Goal: Navigation & Orientation: Find specific page/section

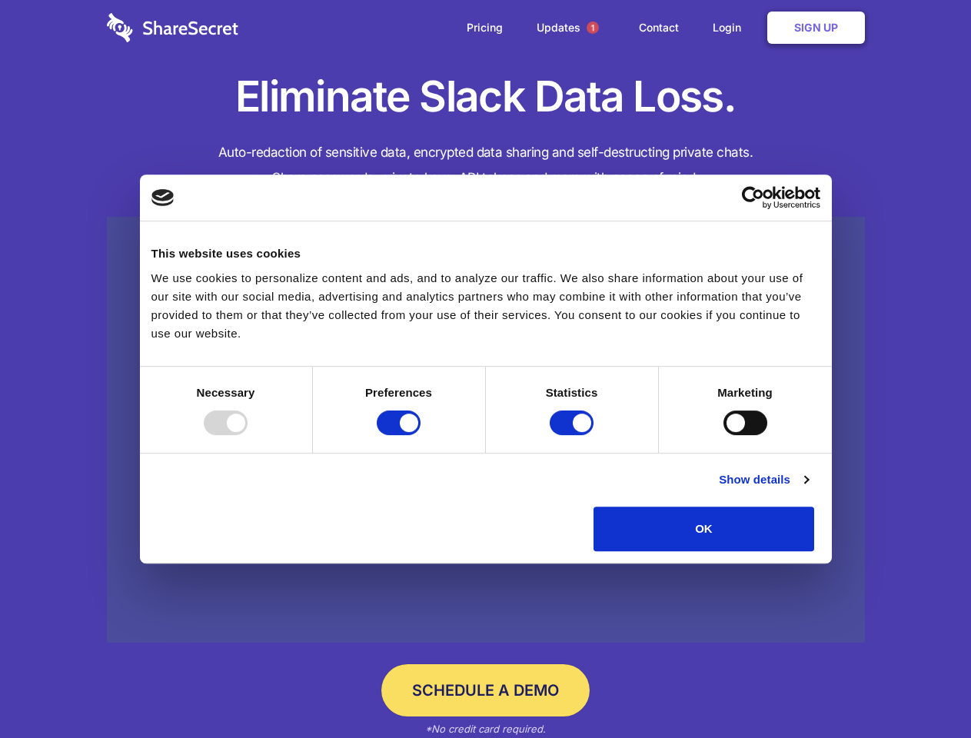
click at [247, 435] on div at bounding box center [226, 422] width 44 height 25
click at [420, 435] on input "Preferences" at bounding box center [399, 422] width 44 height 25
checkbox input "false"
click at [573, 435] on input "Statistics" at bounding box center [572, 422] width 44 height 25
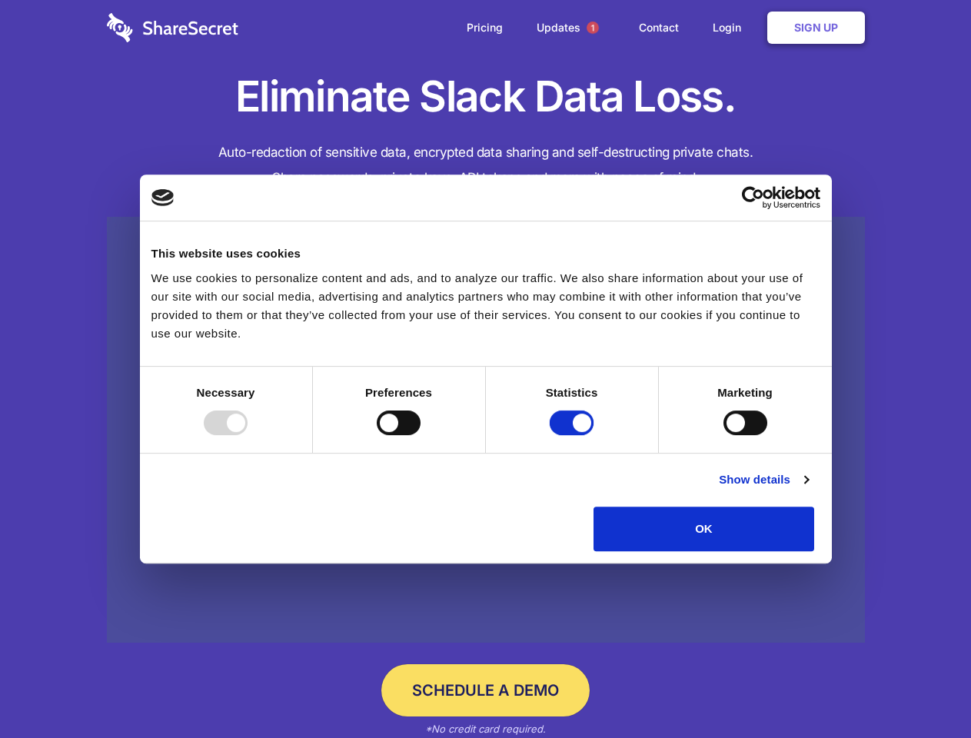
checkbox input "false"
click at [723, 435] on input "Marketing" at bounding box center [745, 422] width 44 height 25
checkbox input "true"
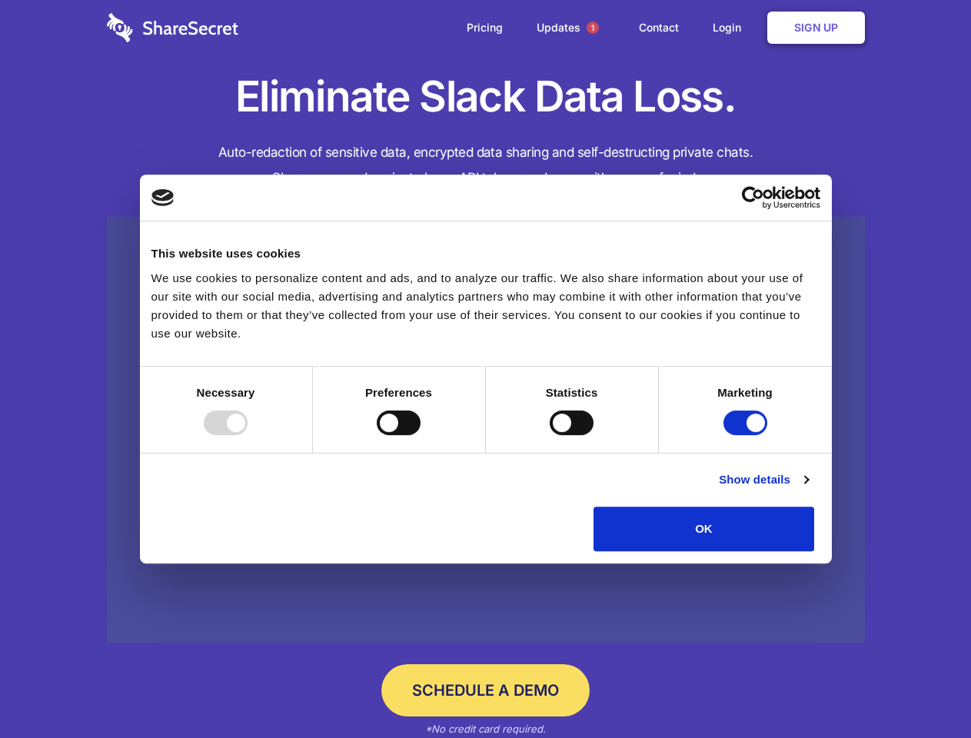
click at [808, 489] on link "Show details" at bounding box center [763, 479] width 89 height 18
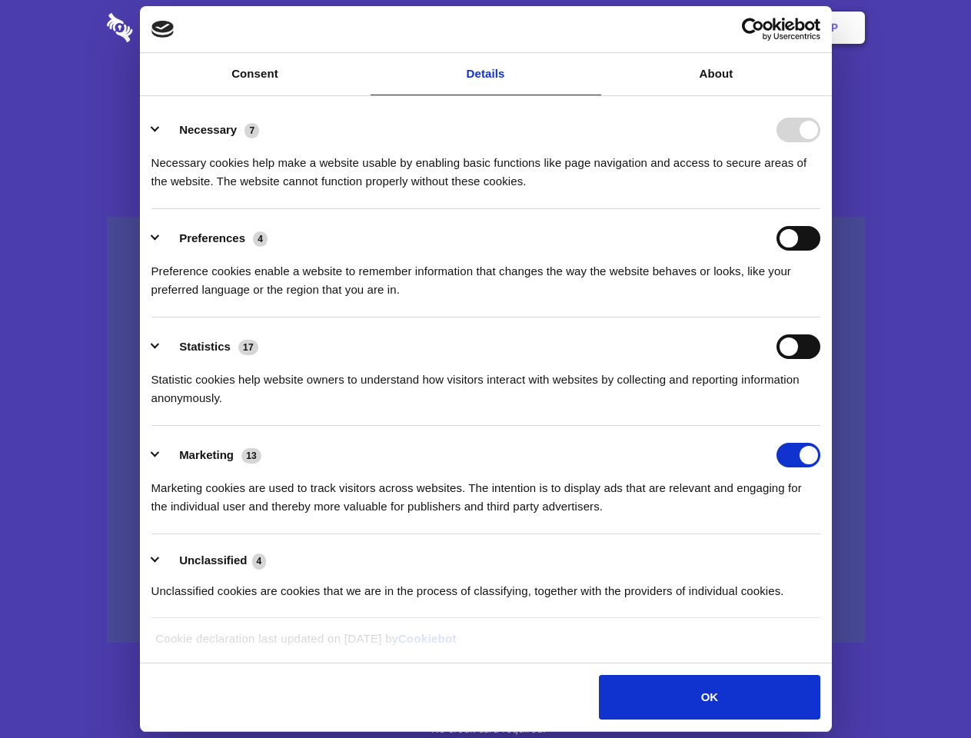
click at [820, 209] on li "Necessary 7 Necessary cookies help make a website usable by enabling basic func…" at bounding box center [485, 155] width 669 height 108
click at [592, 28] on span "1" at bounding box center [592, 28] width 12 height 12
